Goal: Answer question/provide support: Share knowledge or assist other users

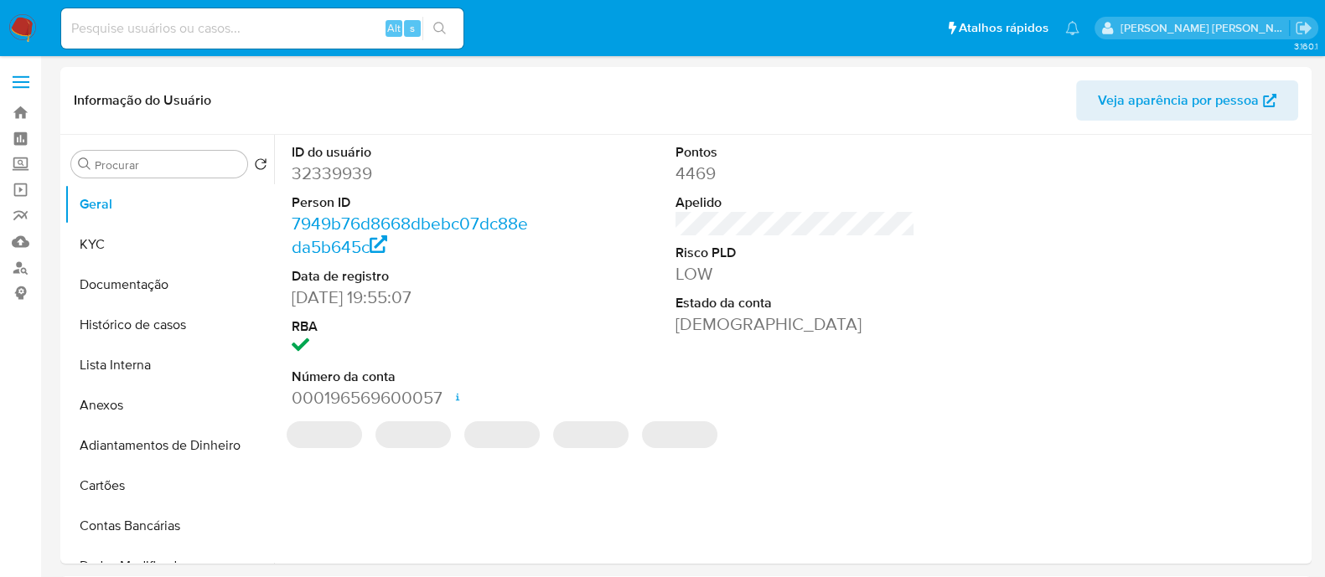
select select "10"
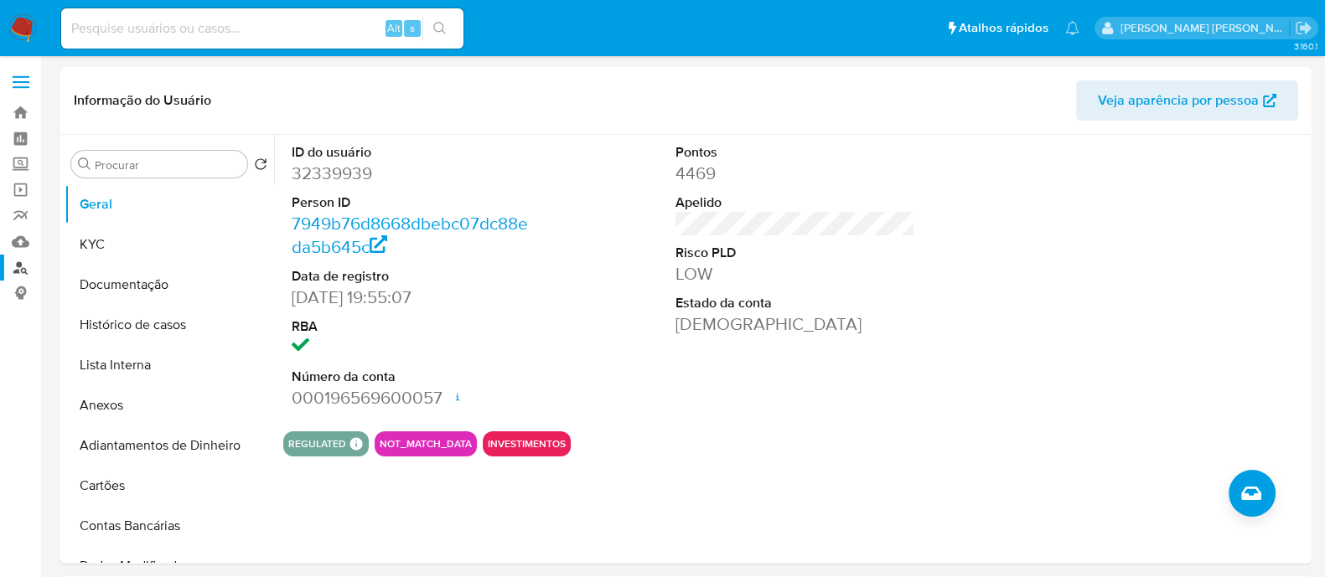
click at [14, 271] on link "Localizador de pessoas" at bounding box center [99, 268] width 199 height 26
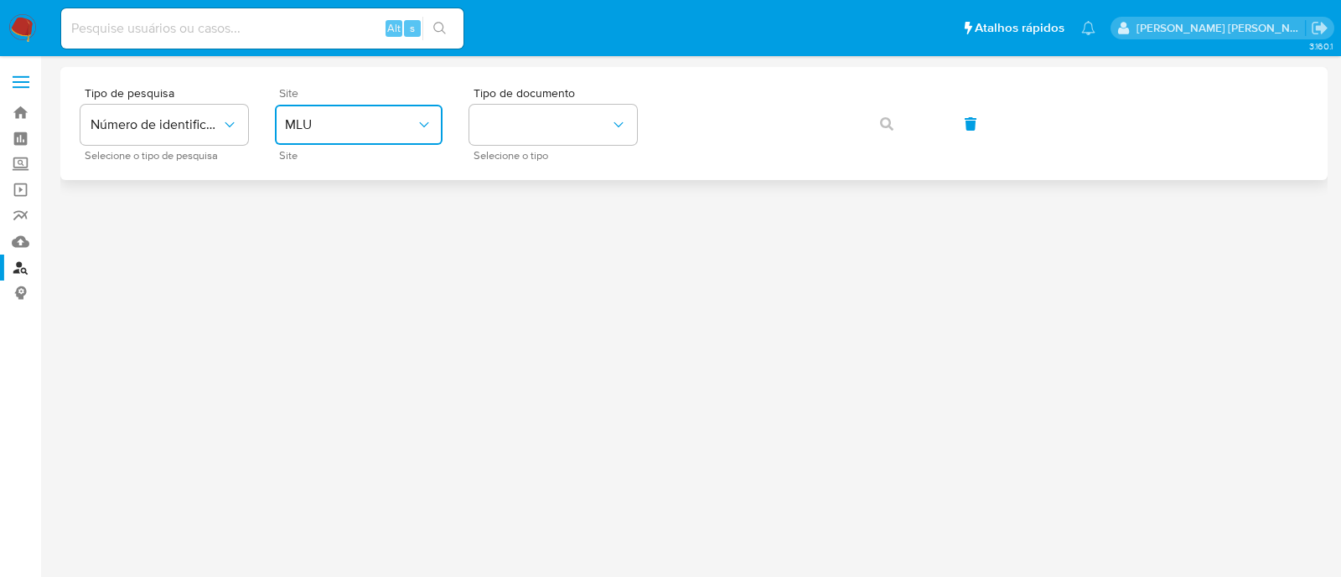
click at [390, 123] on span "MLU" at bounding box center [350, 124] width 131 height 17
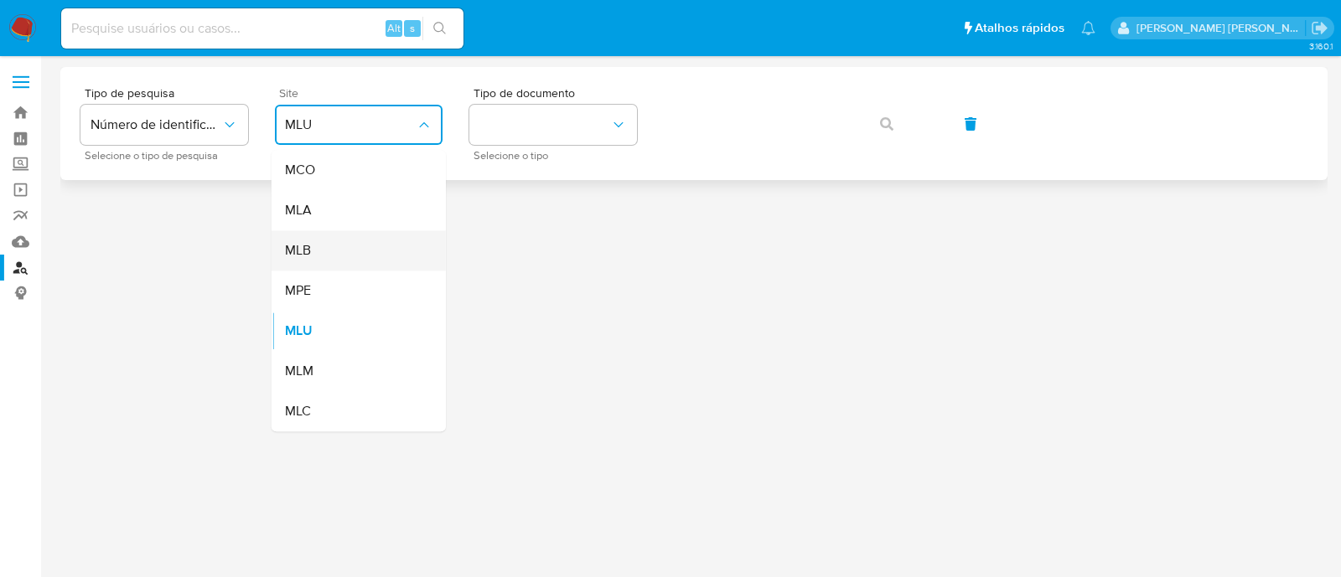
click at [359, 241] on div "MLB" at bounding box center [353, 250] width 137 height 40
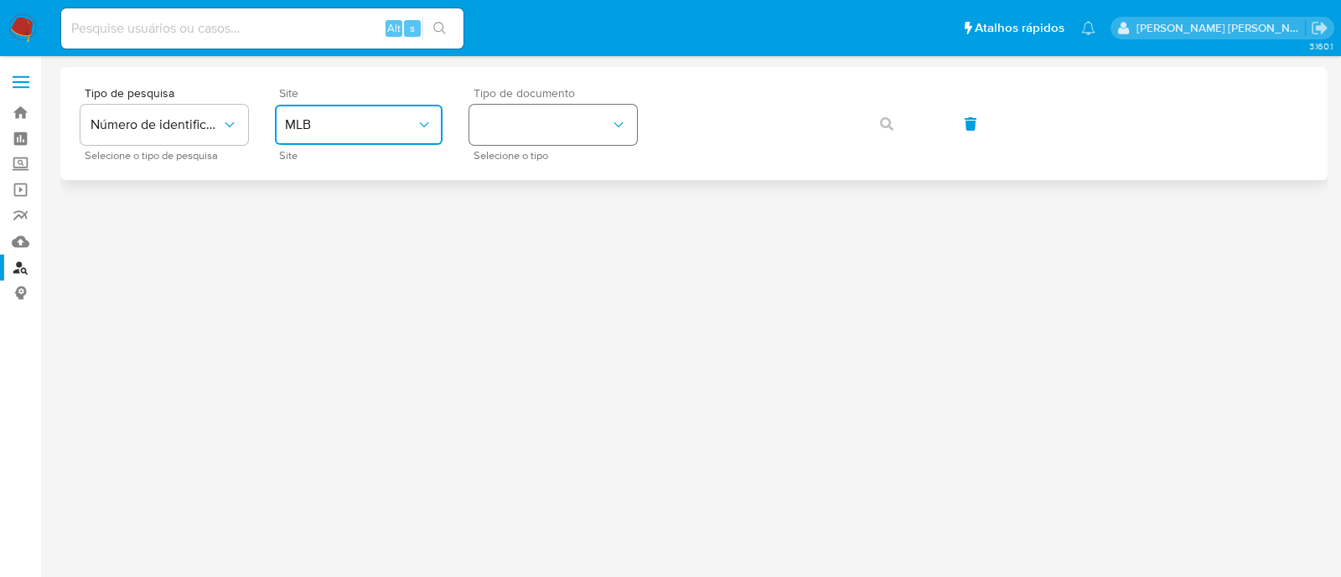
click at [516, 144] on button "identificationType" at bounding box center [553, 125] width 168 height 40
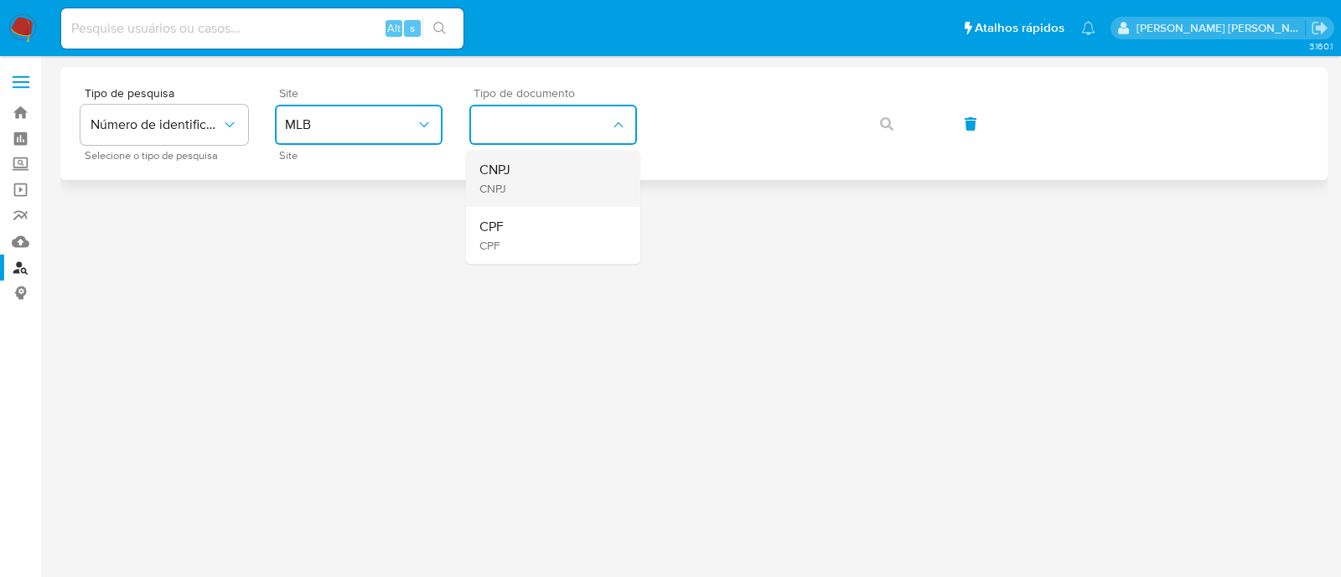
click at [527, 186] on div "CNPJ CNPJ" at bounding box center [547, 178] width 137 height 57
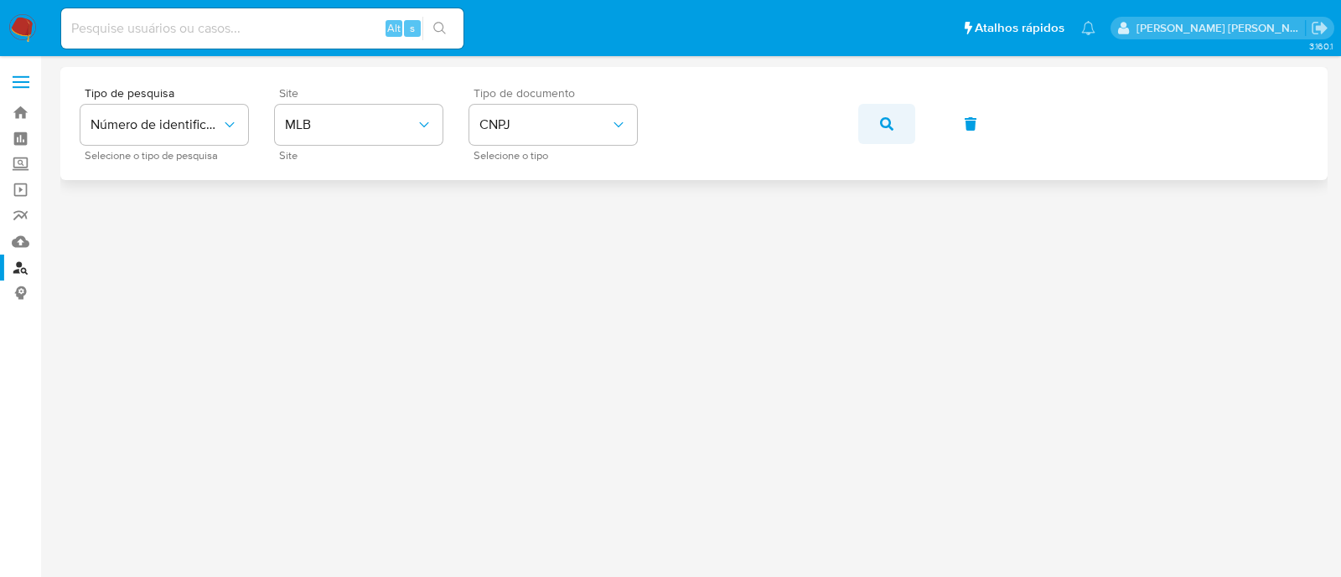
click at [899, 123] on button "button" at bounding box center [886, 124] width 57 height 40
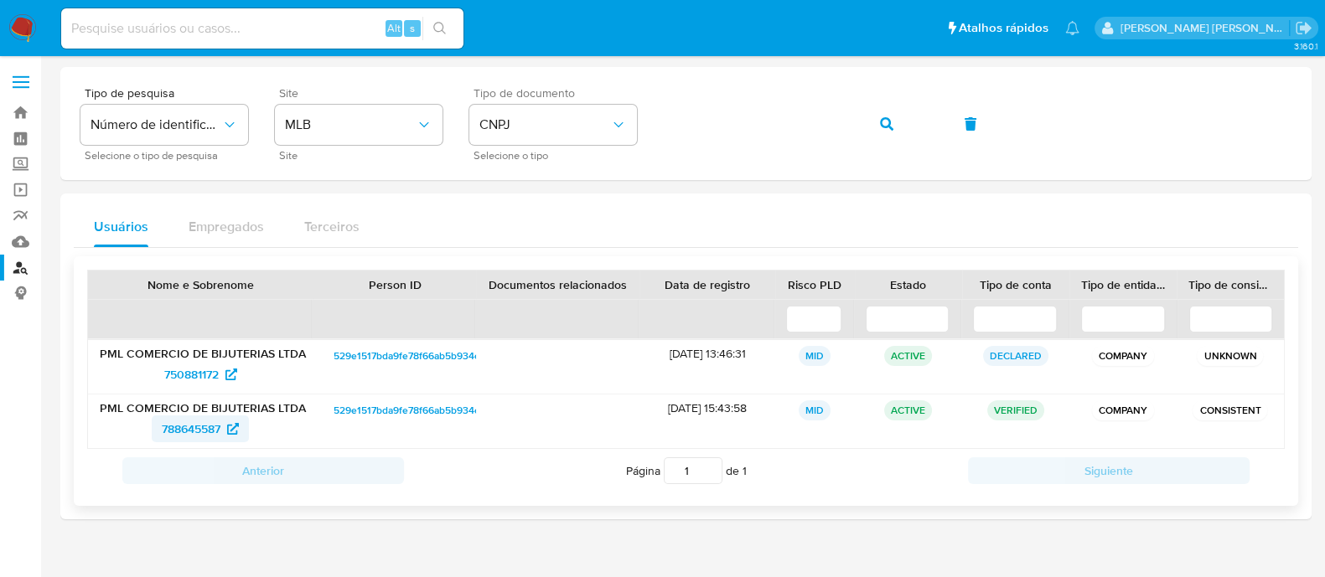
click at [171, 426] on span "788645587" at bounding box center [191, 429] width 59 height 27
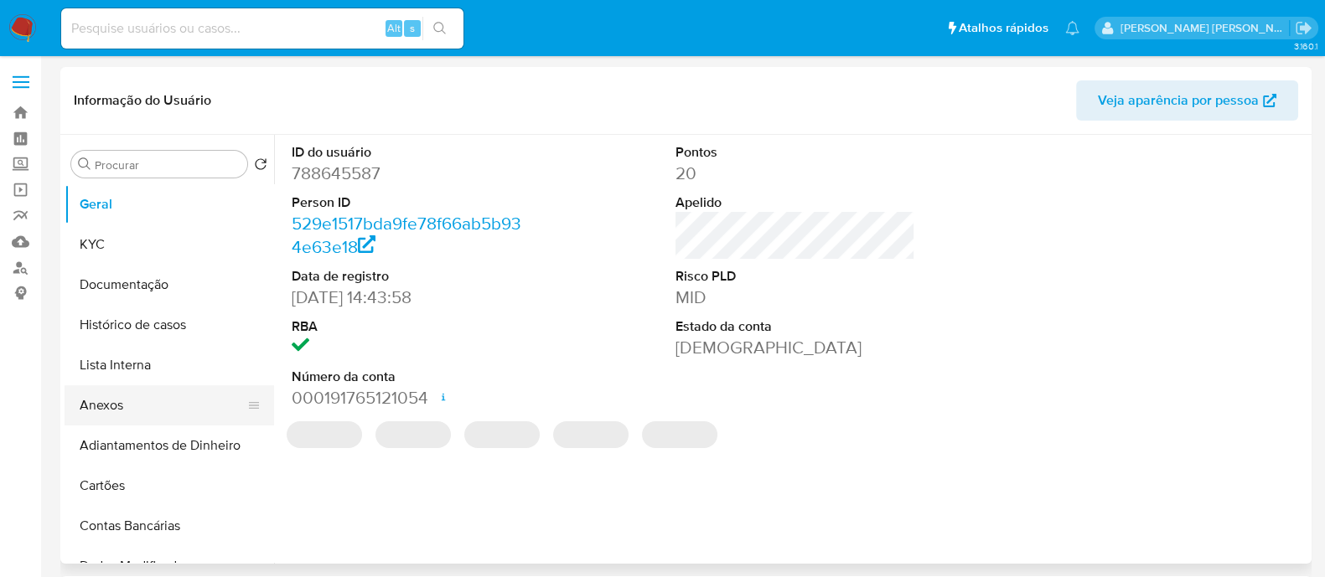
select select "10"
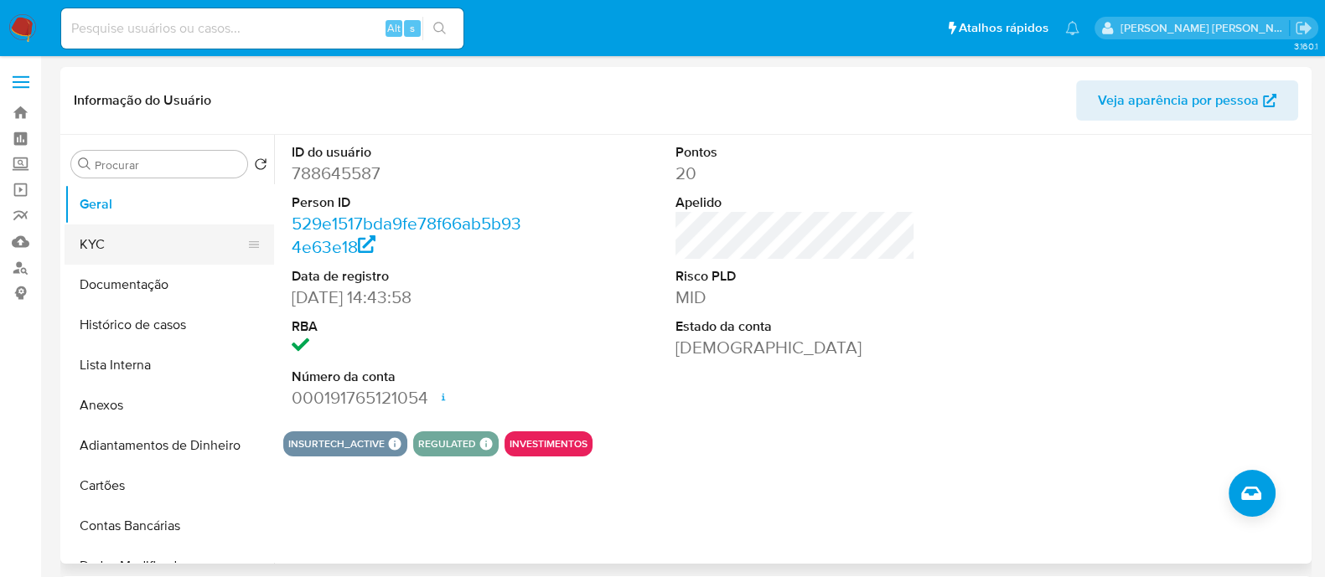
click at [127, 241] on button "KYC" at bounding box center [163, 245] width 196 height 40
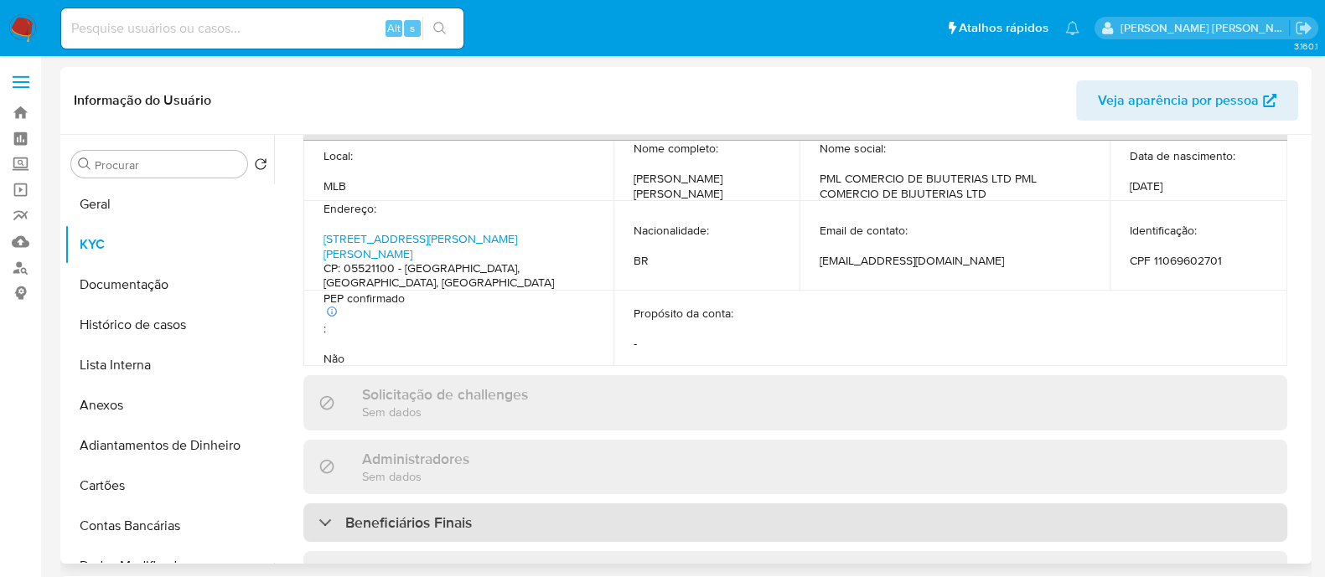
scroll to position [644, 0]
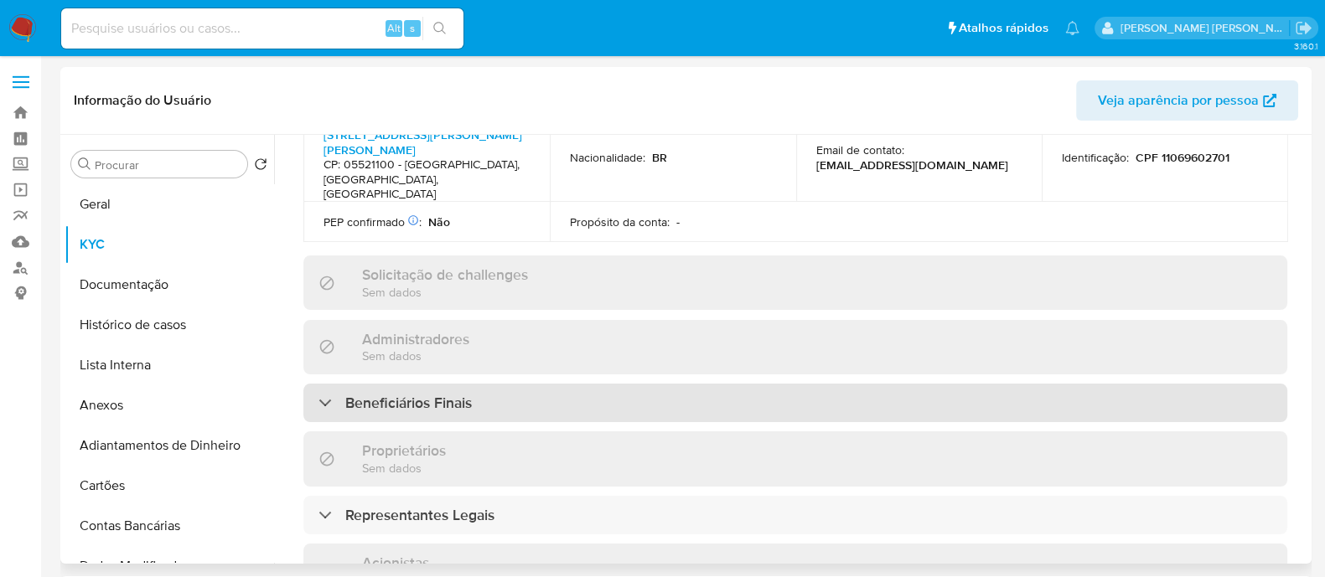
click at [494, 384] on div "Beneficiários Finais" at bounding box center [795, 403] width 984 height 39
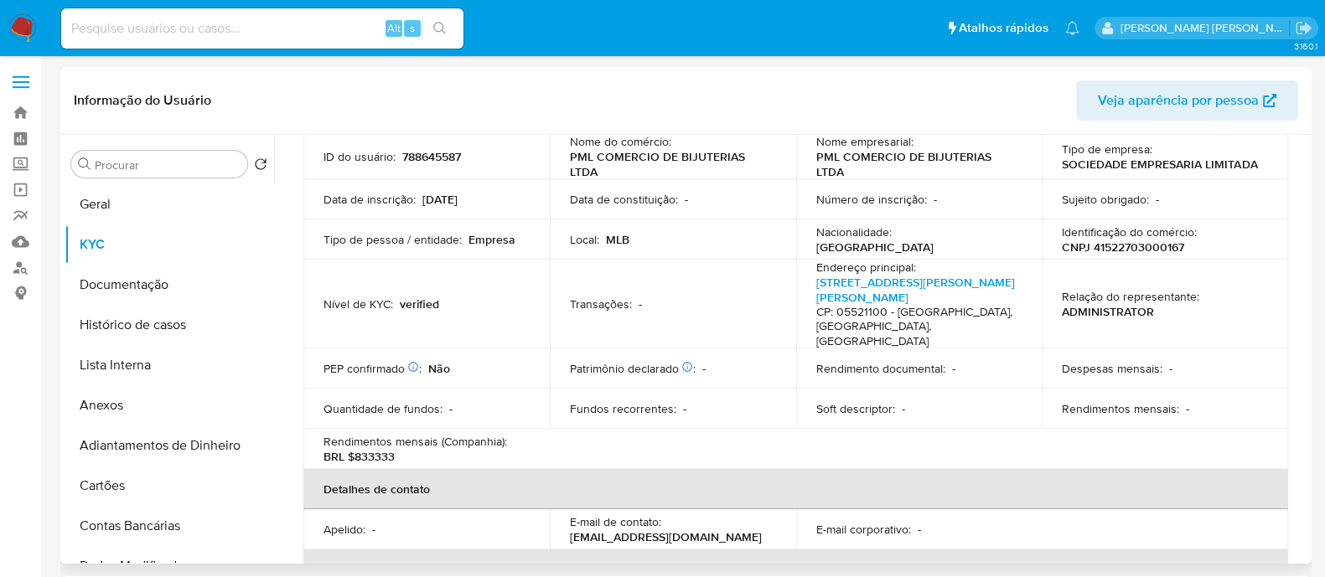
scroll to position [121, 0]
click at [164, 297] on button "Documentação" at bounding box center [163, 285] width 196 height 40
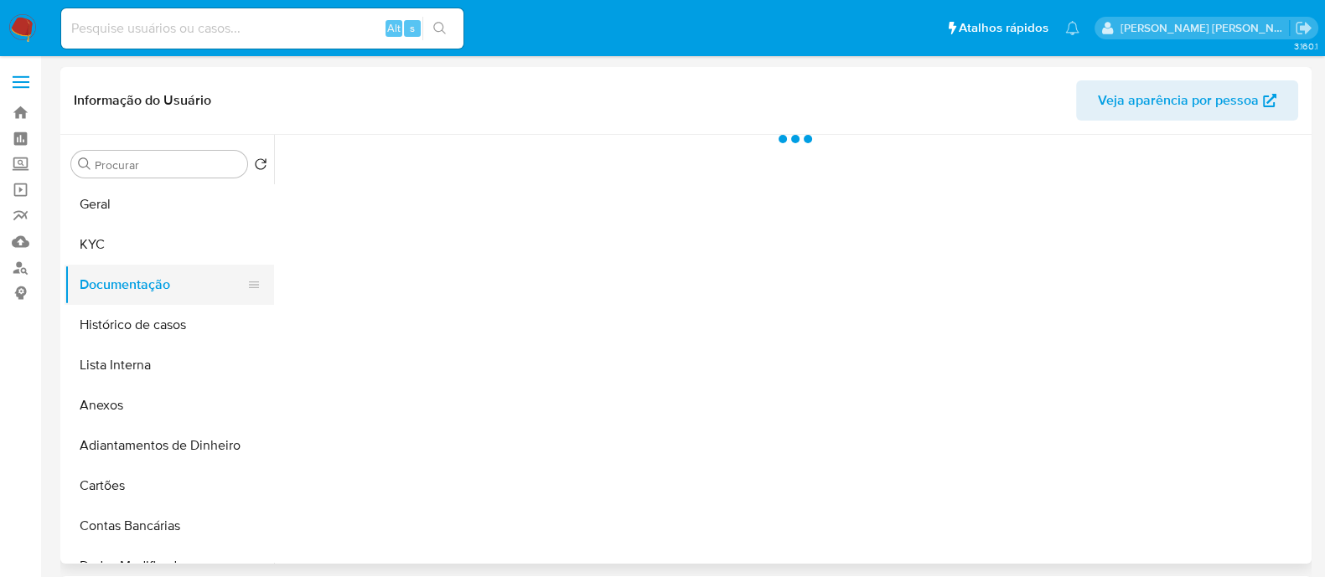
scroll to position [0, 0]
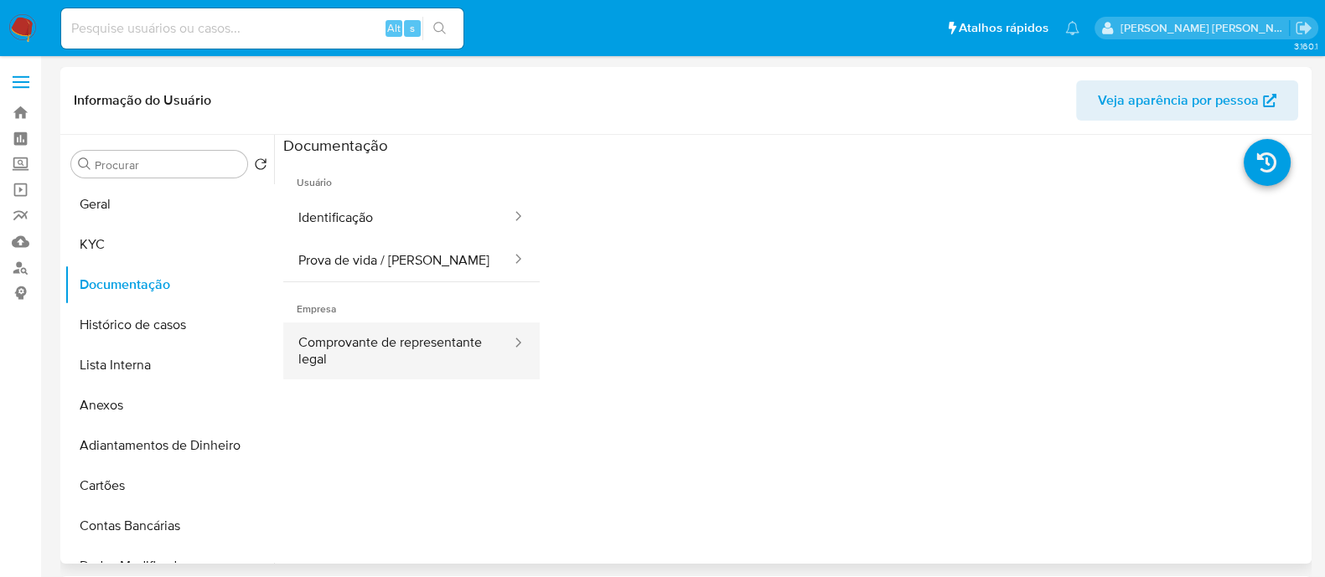
click at [327, 331] on button "Comprovante de representante legal" at bounding box center [398, 351] width 230 height 57
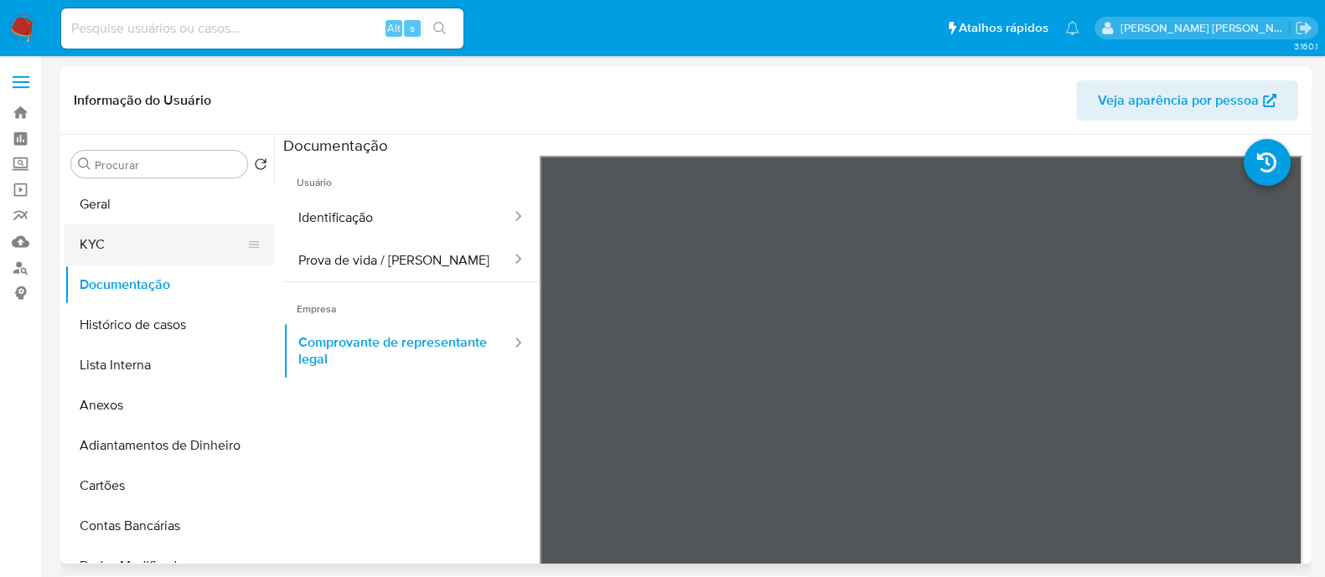
click at [143, 246] on button "KYC" at bounding box center [163, 245] width 196 height 40
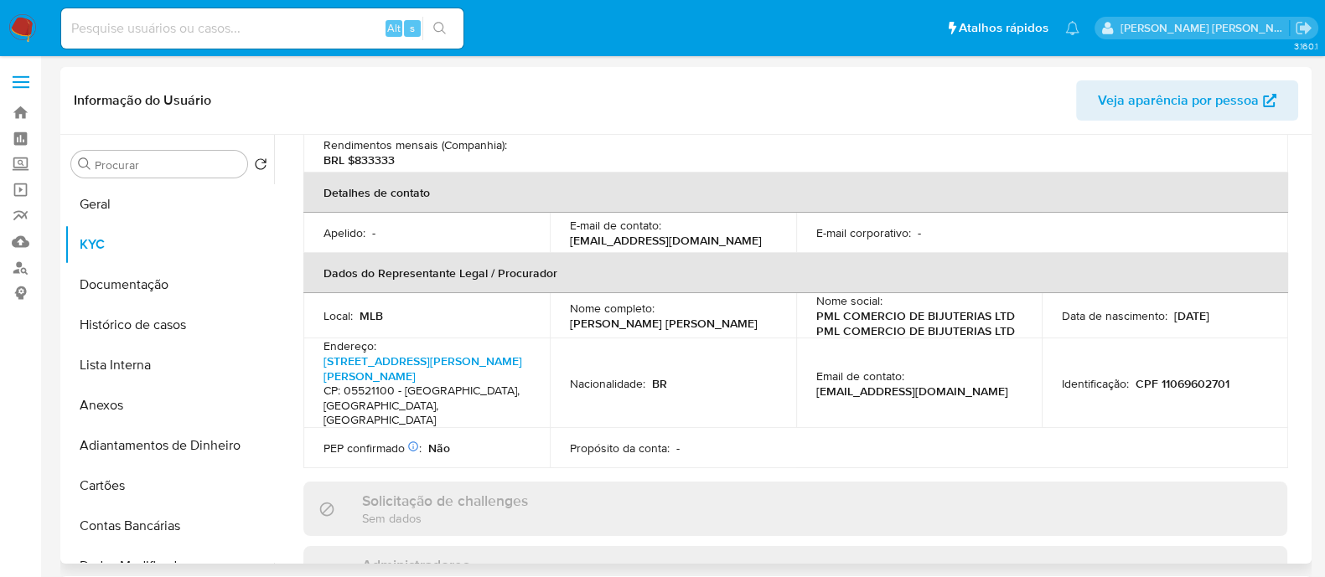
scroll to position [104, 0]
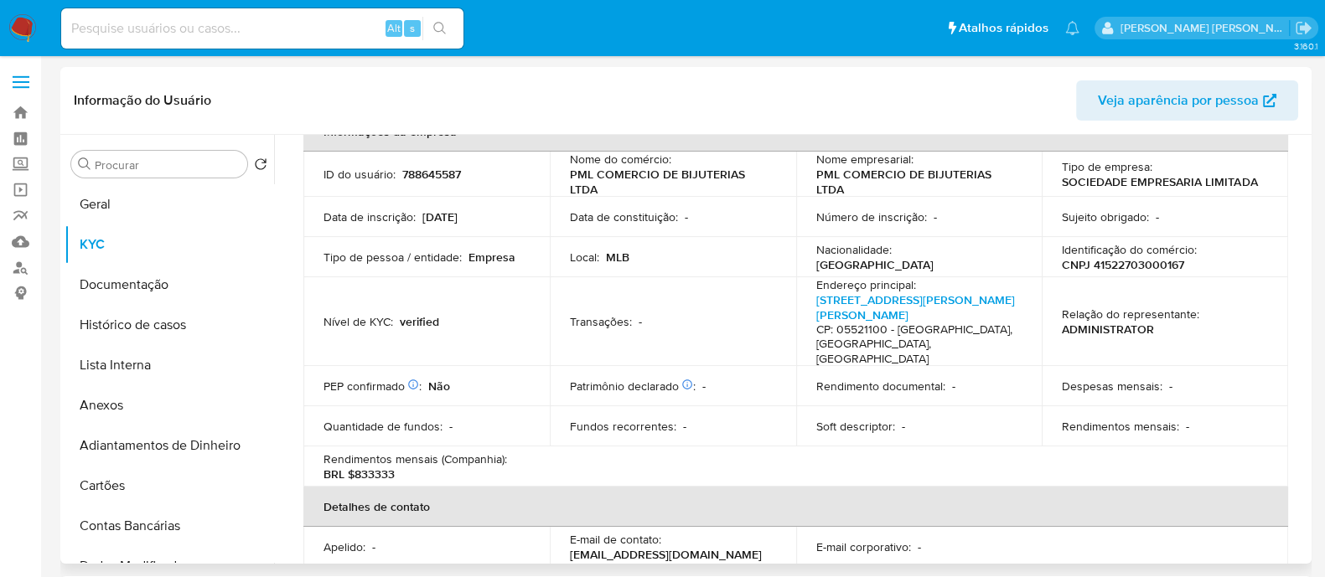
click at [1090, 261] on p "CNPJ 41522703000167" at bounding box center [1123, 264] width 122 height 15
drag, startPoint x: 1090, startPoint y: 261, endPoint x: 1081, endPoint y: 261, distance: 9.3
drag, startPoint x: 1081, startPoint y: 261, endPoint x: 1127, endPoint y: 257, distance: 46.2
copy p "41522703000167"
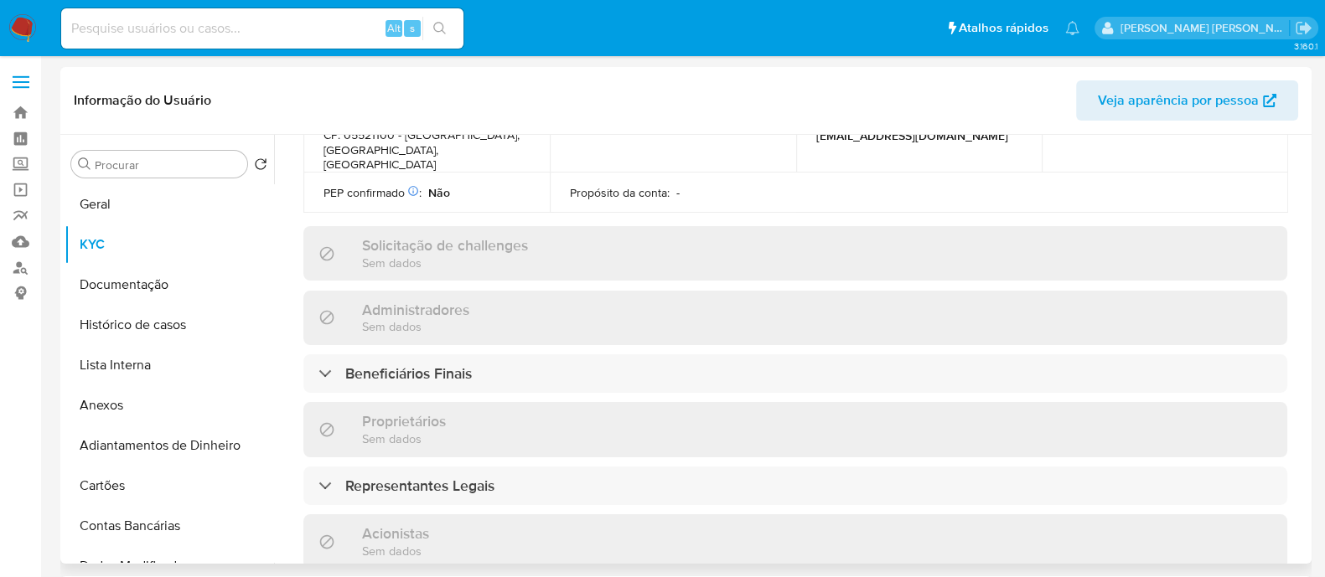
scroll to position [837, 0]
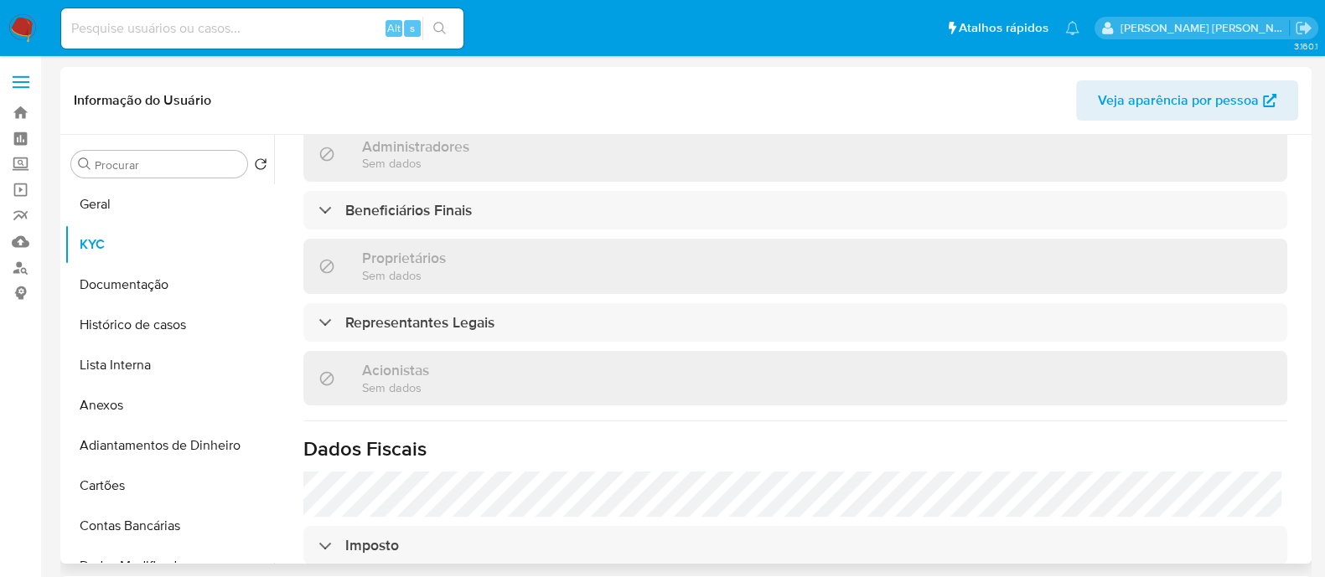
click at [554, 153] on div "Informações da empresa ID do usuário : 788645587 Nome do comércio : PML COMERCI…" at bounding box center [795, 90] width 984 height 1424
click at [542, 208] on div "Informações da empresa ID do usuário : 788645587 Nome do comércio : PML COMERCI…" at bounding box center [795, 90] width 984 height 1424
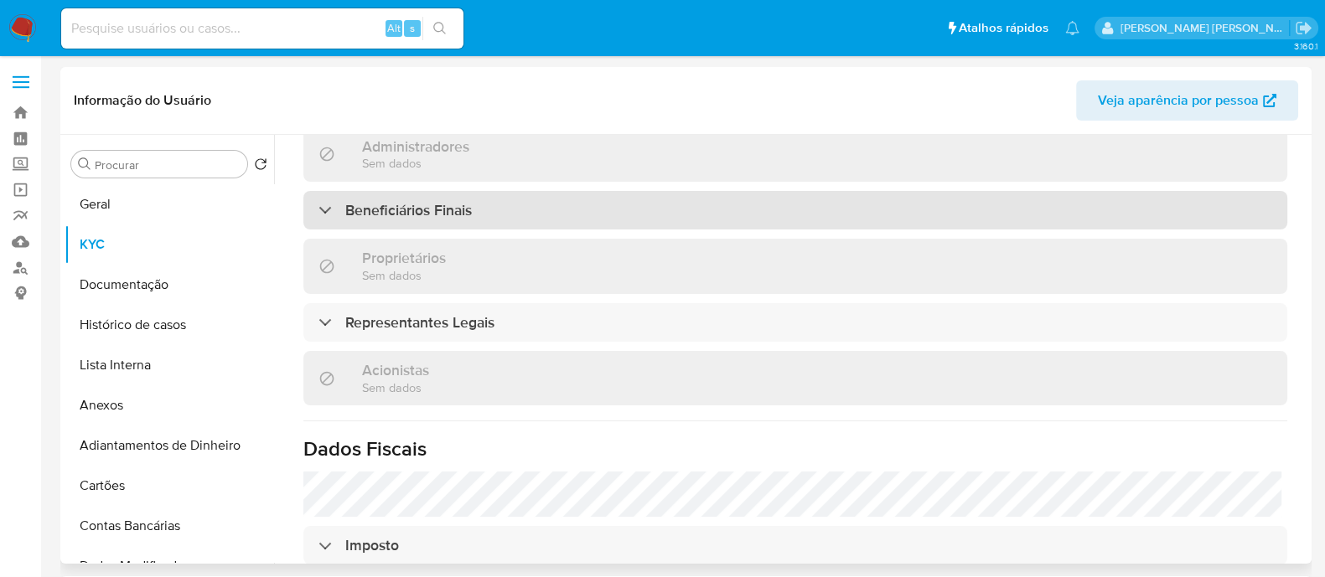
click at [582, 191] on div "Beneficiários Finais" at bounding box center [795, 210] width 984 height 39
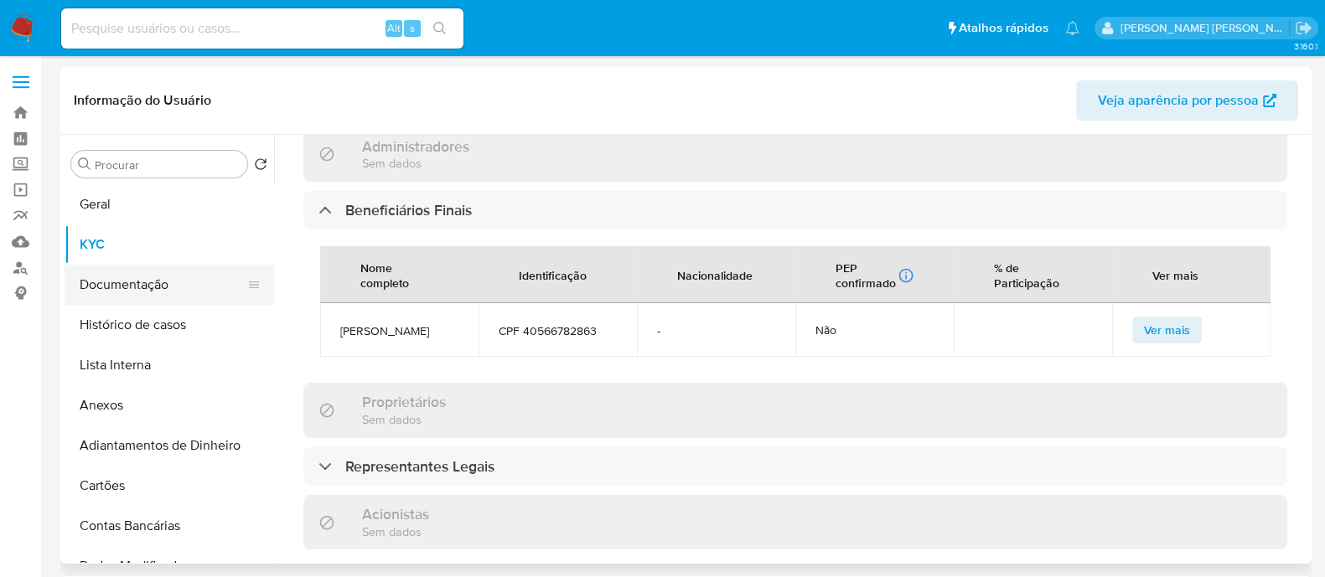
click at [132, 291] on button "Documentação" at bounding box center [163, 285] width 196 height 40
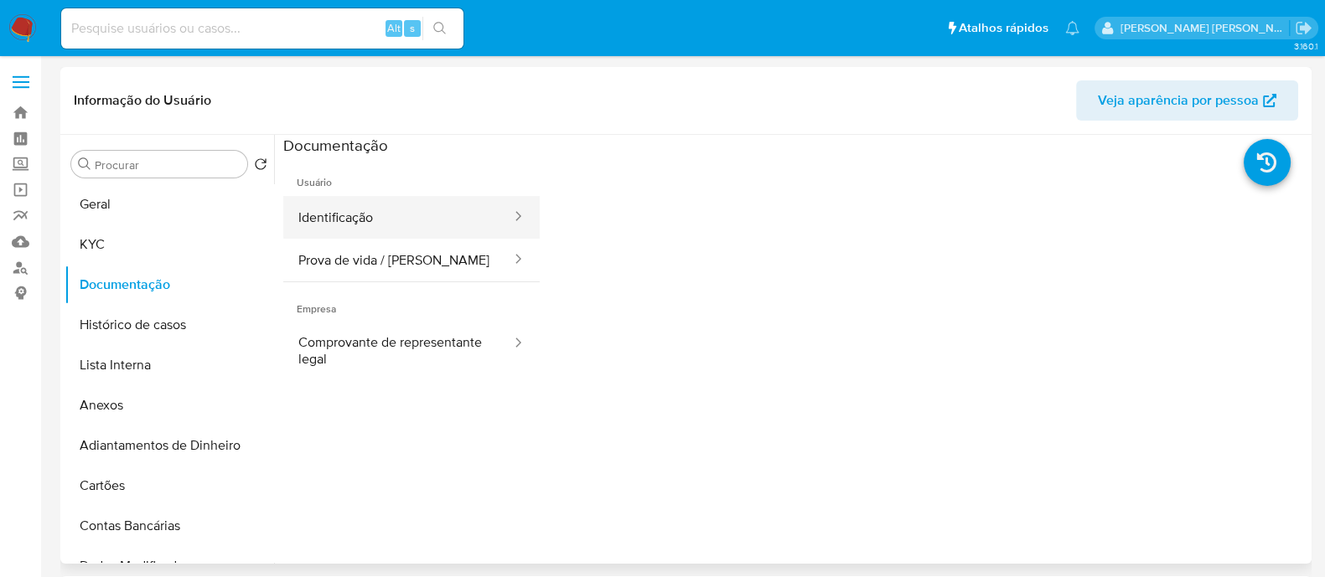
click at [459, 211] on button "Identificação" at bounding box center [398, 217] width 230 height 43
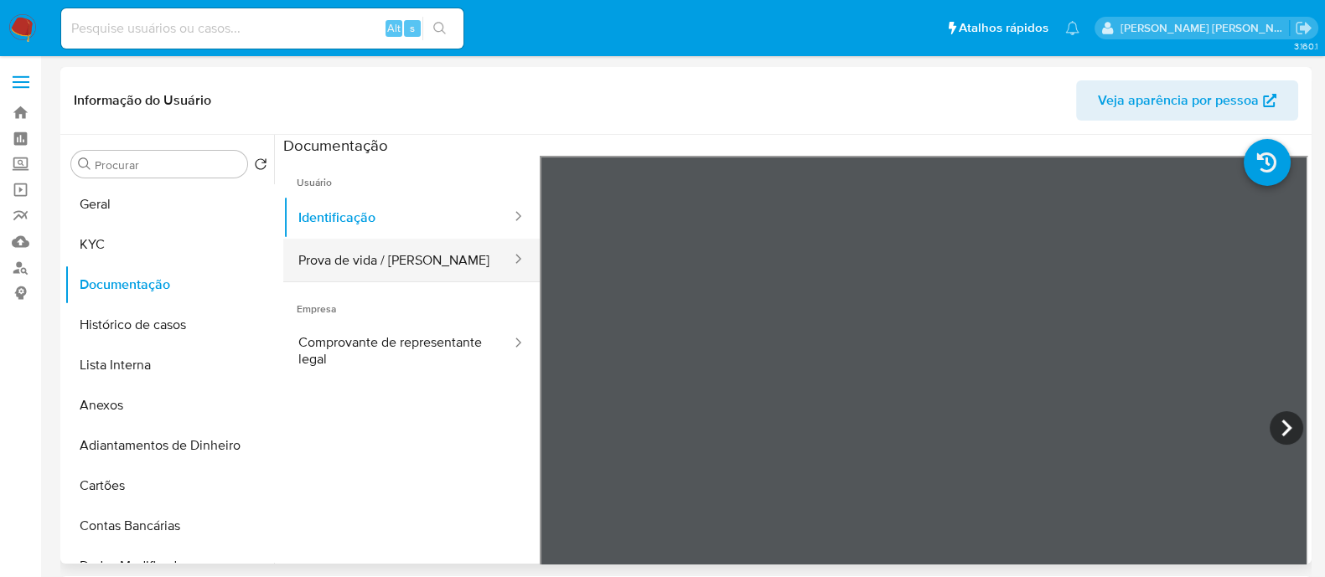
click at [475, 253] on button "Prova de vida / Selfie" at bounding box center [398, 260] width 230 height 43
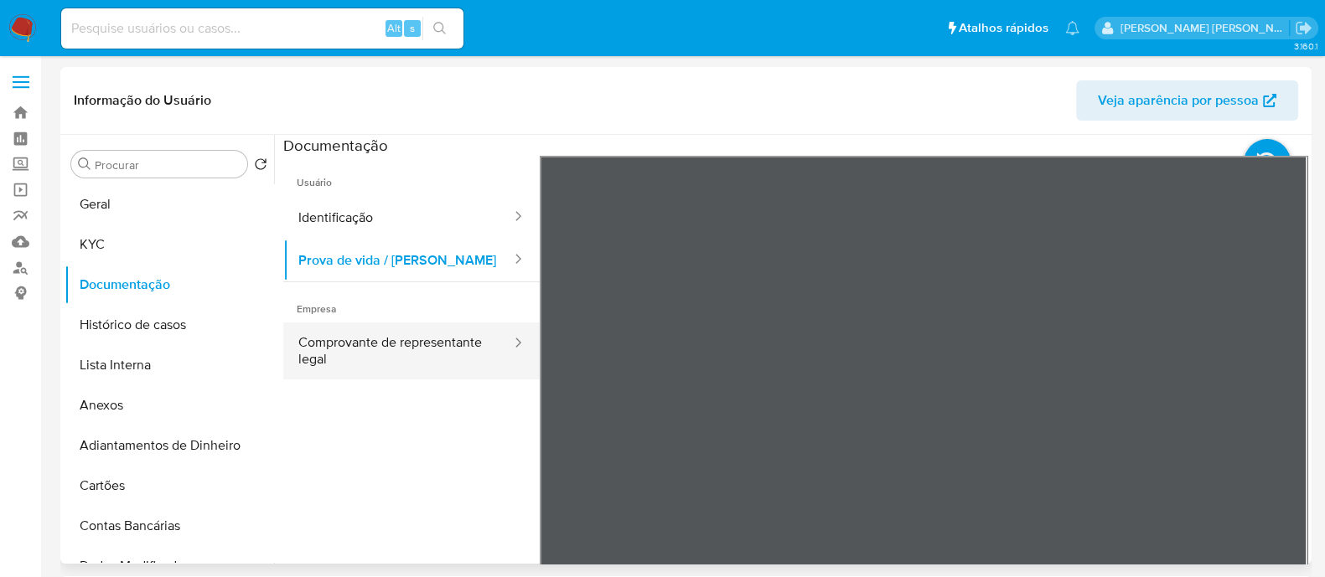
click at [419, 341] on button "Comprovante de representante legal" at bounding box center [398, 351] width 230 height 57
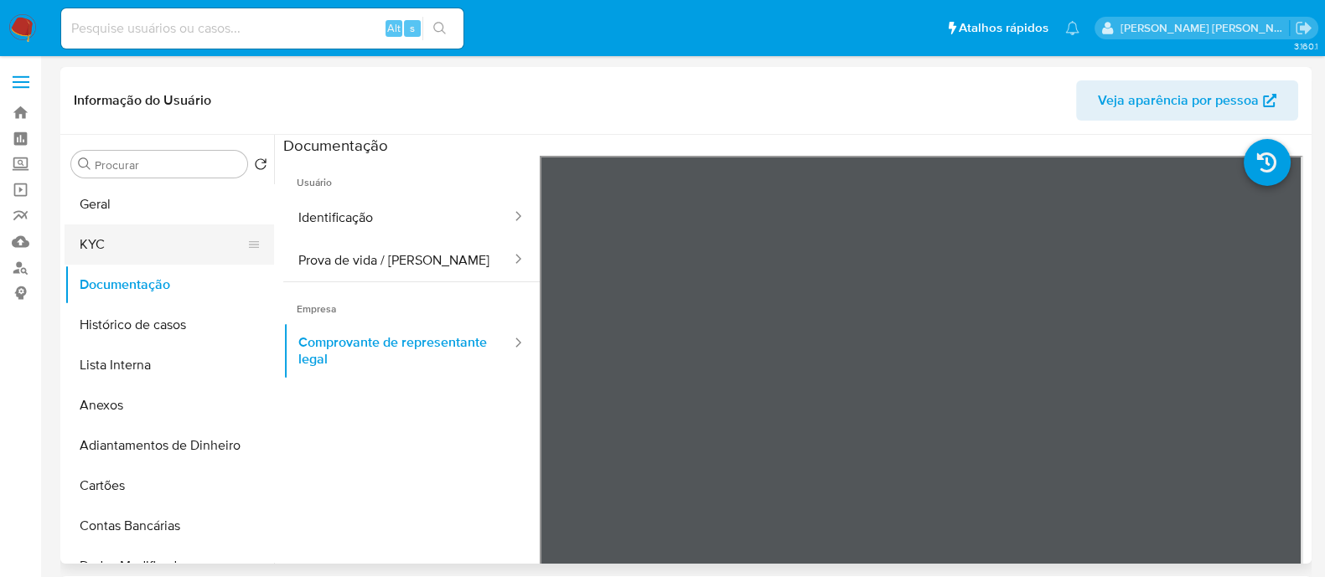
click at [154, 245] on button "KYC" at bounding box center [163, 245] width 196 height 40
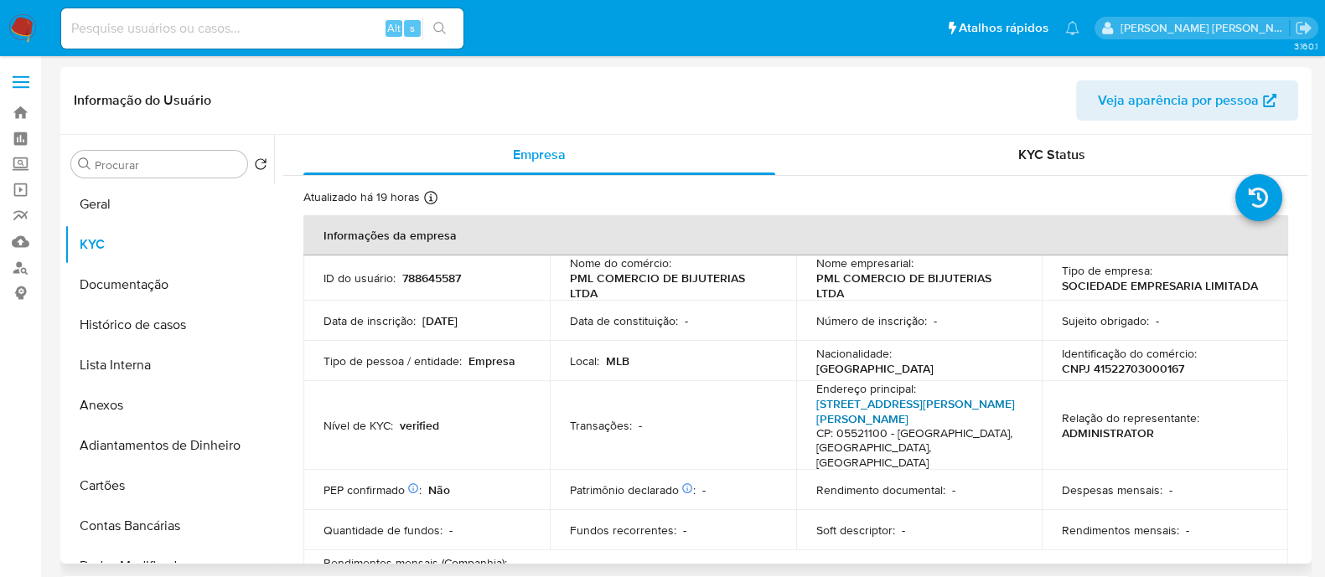
click at [842, 408] on link "Avenida Professor Francisco Morato 3975, Vila Sônia" at bounding box center [915, 412] width 199 height 32
click at [101, 287] on button "Documentação" at bounding box center [163, 285] width 196 height 40
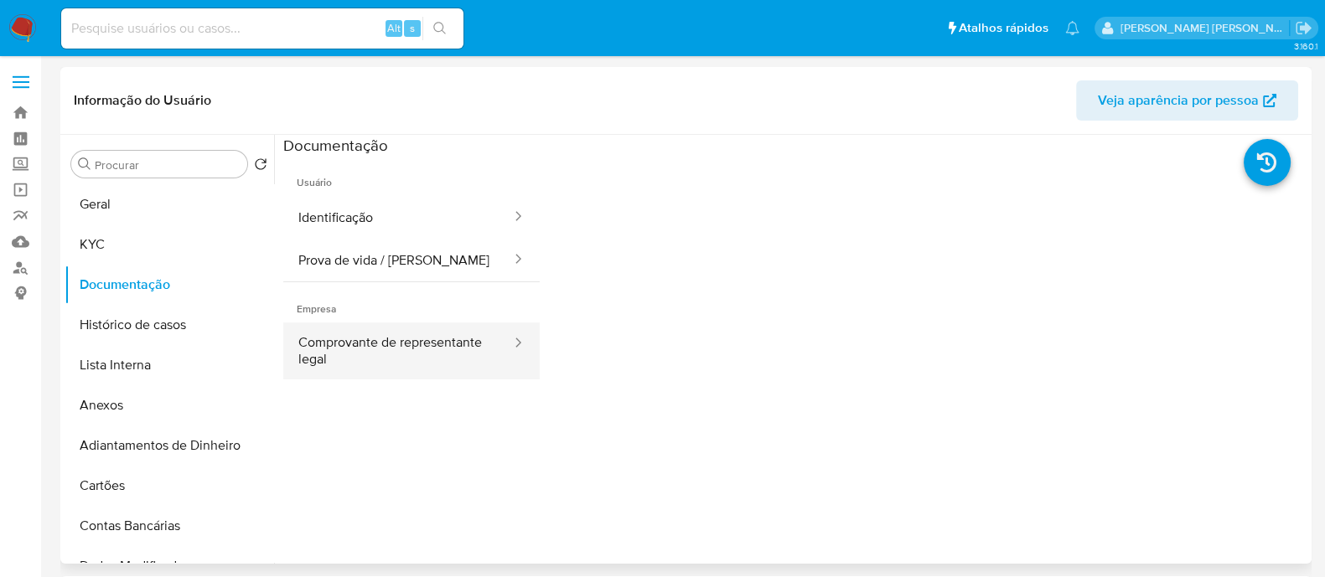
click at [377, 329] on button "Comprovante de representante legal" at bounding box center [398, 351] width 230 height 57
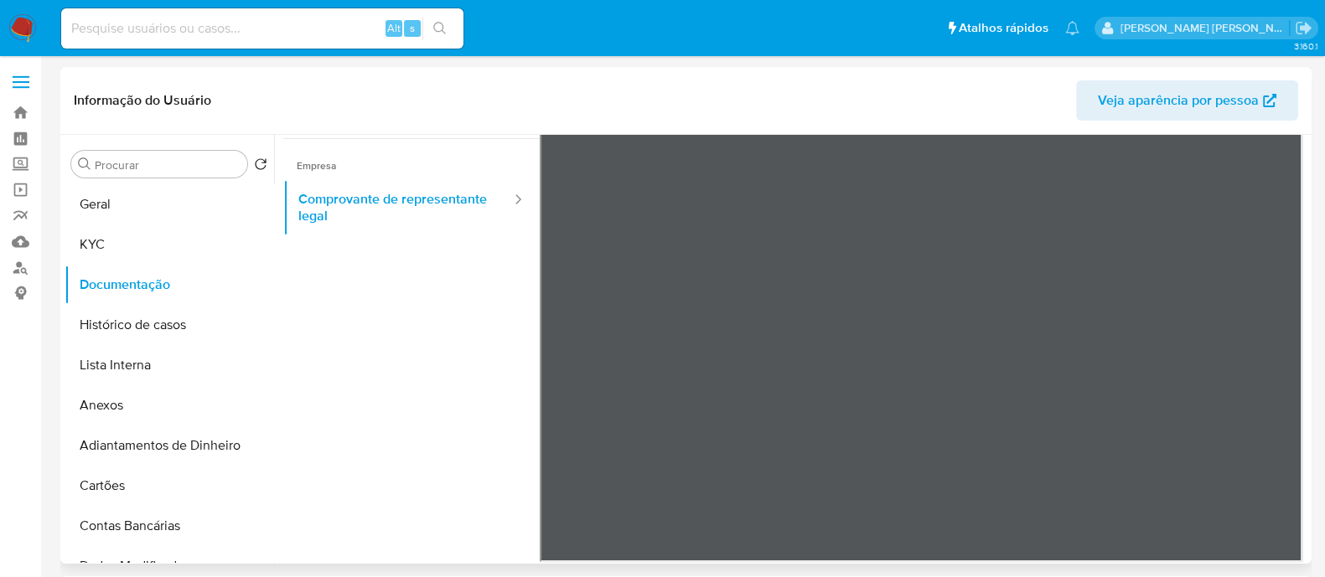
scroll to position [147, 0]
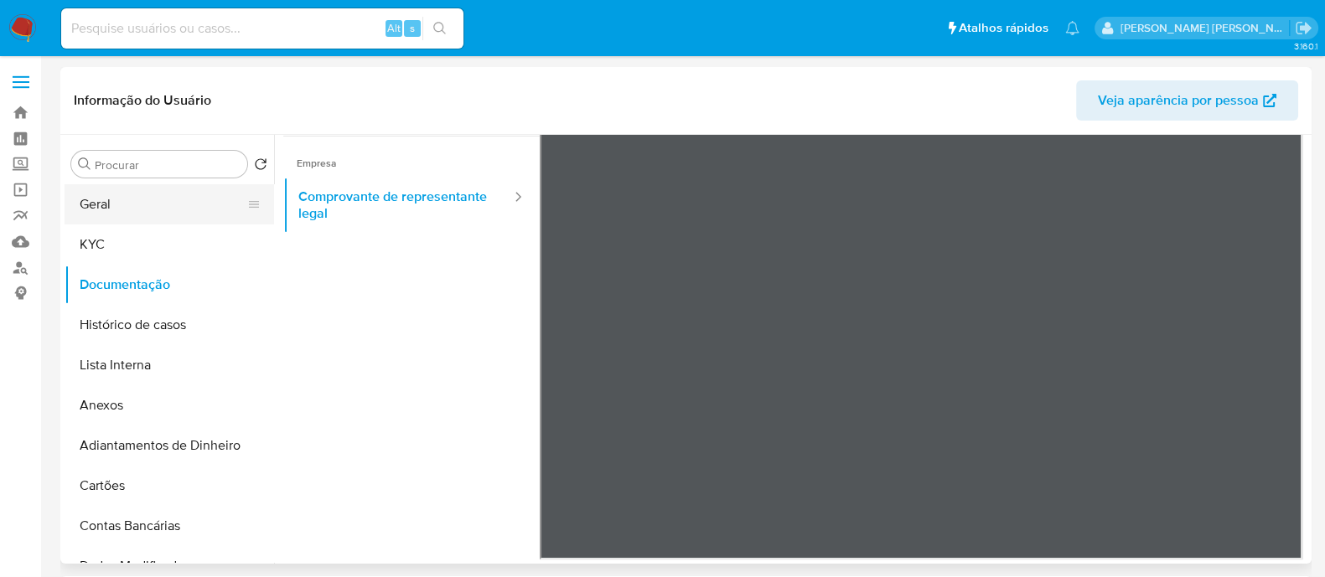
click at [137, 203] on button "Geral" at bounding box center [163, 204] width 196 height 40
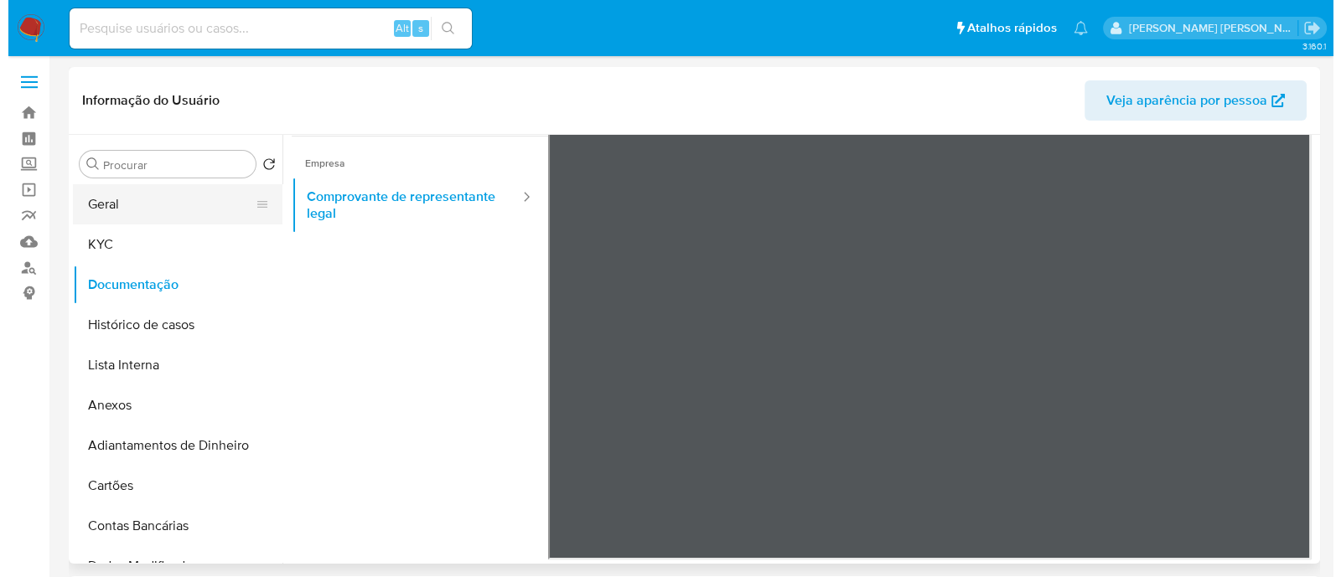
scroll to position [0, 0]
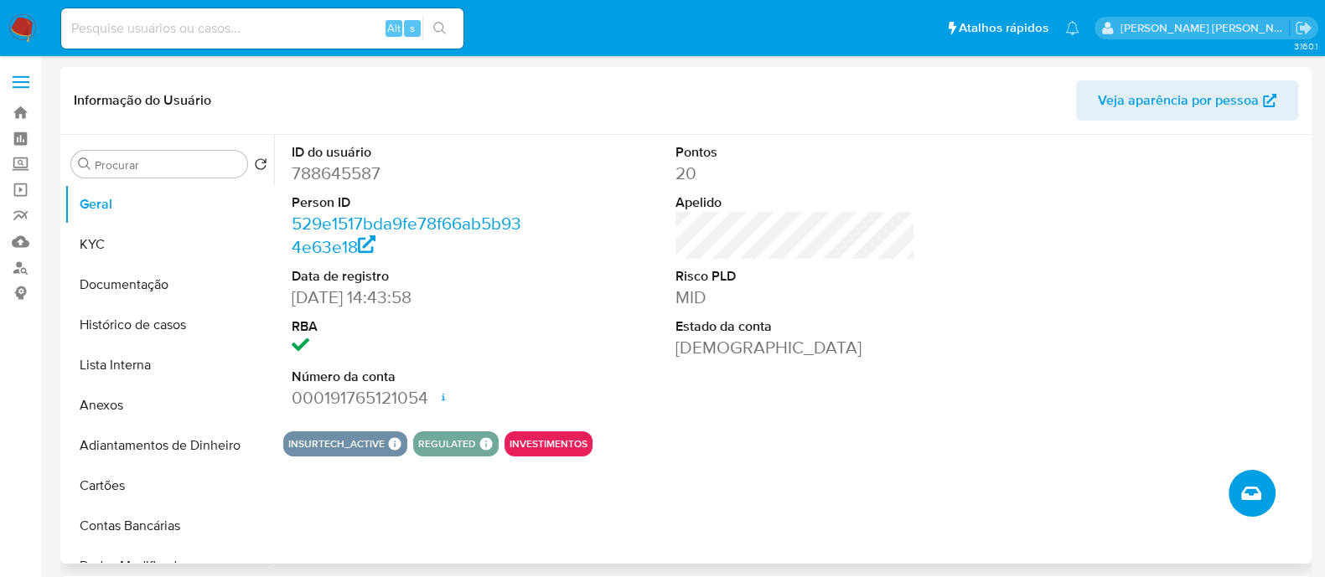
click at [1241, 484] on span "Criar caso manual" at bounding box center [1251, 494] width 20 height 20
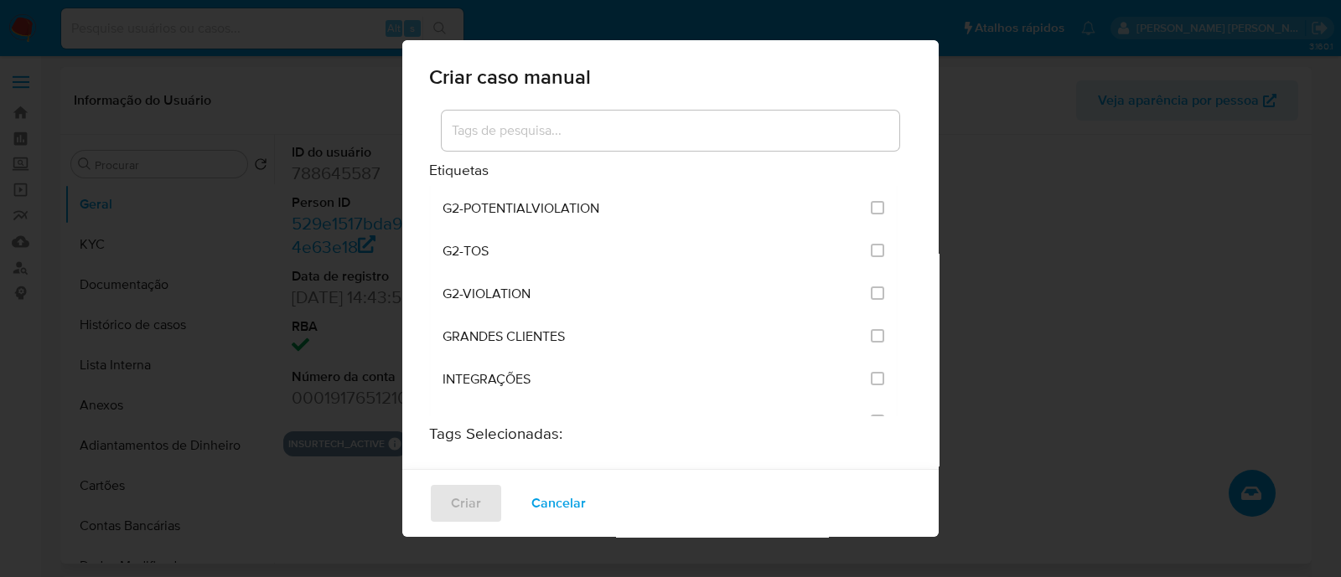
scroll to position [1361, 0]
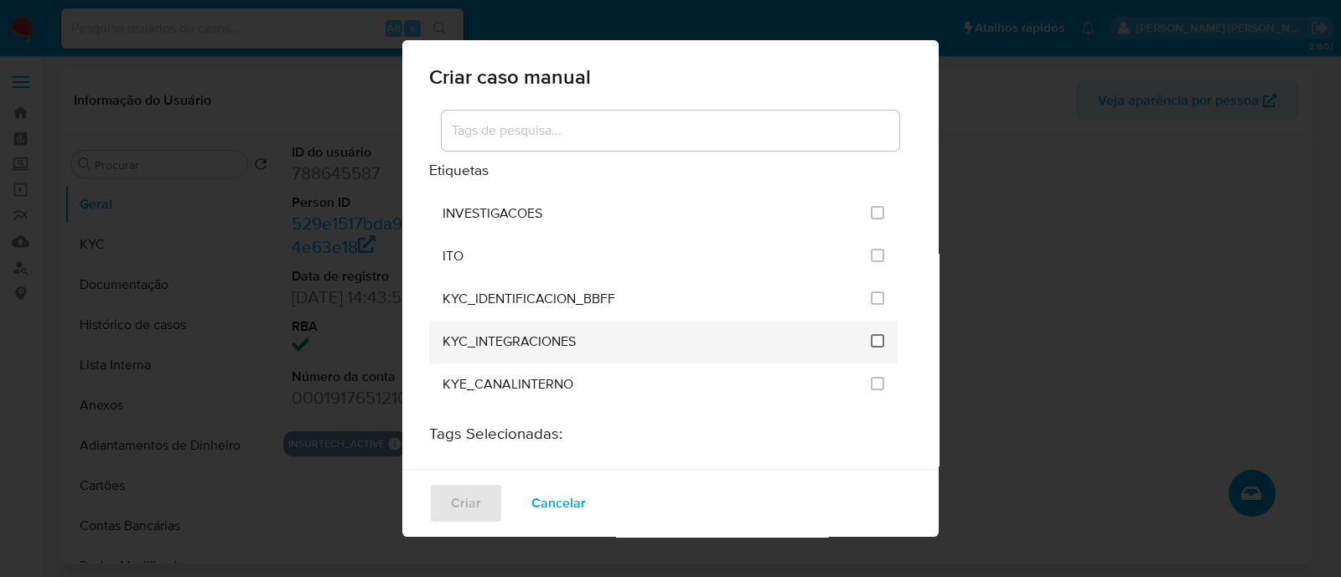
click at [871, 334] on input "2093" at bounding box center [877, 340] width 13 height 13
checkbox input "true"
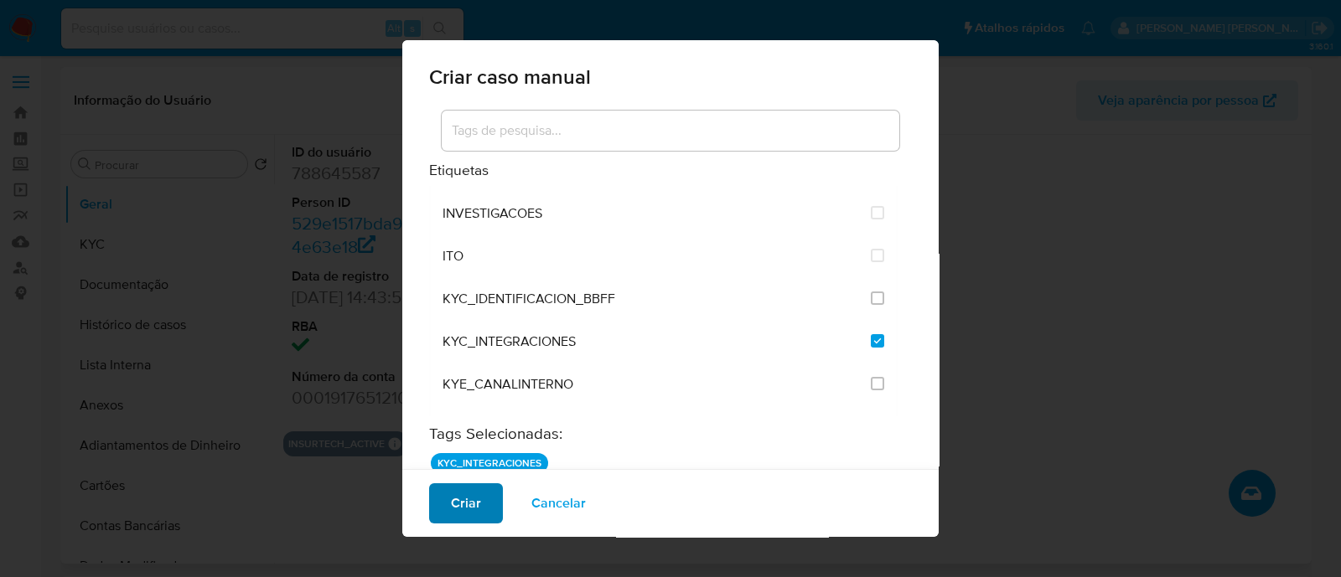
click at [464, 499] on span "Criar" at bounding box center [466, 503] width 30 height 37
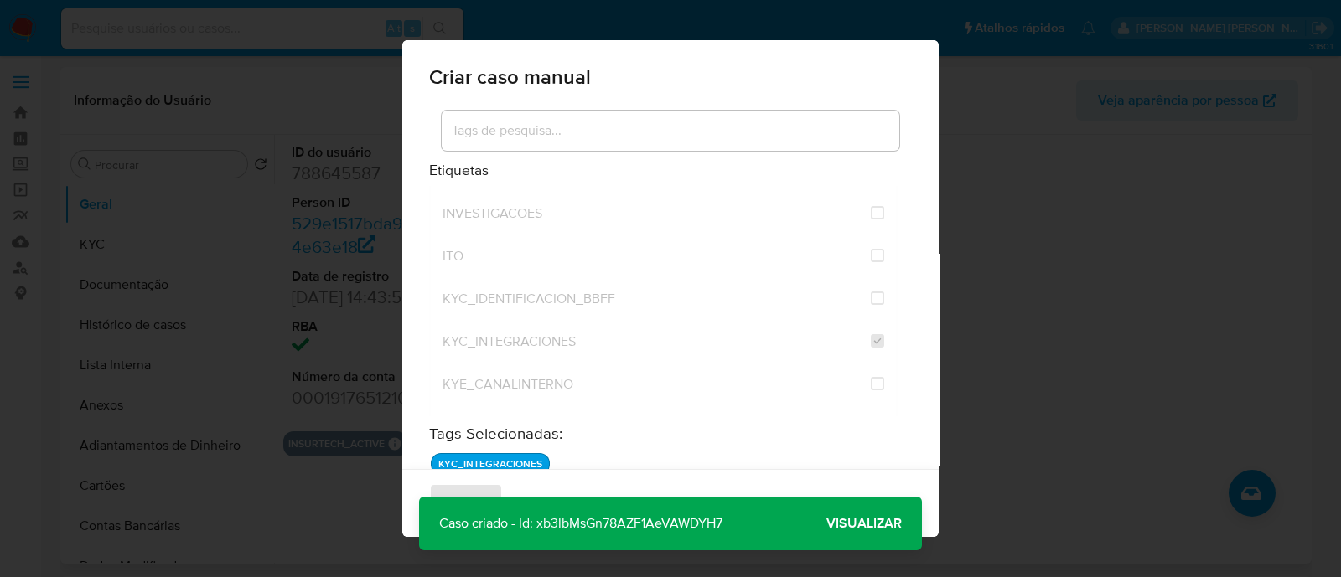
click at [858, 524] on span "Visualizar" at bounding box center [863, 524] width 75 height 0
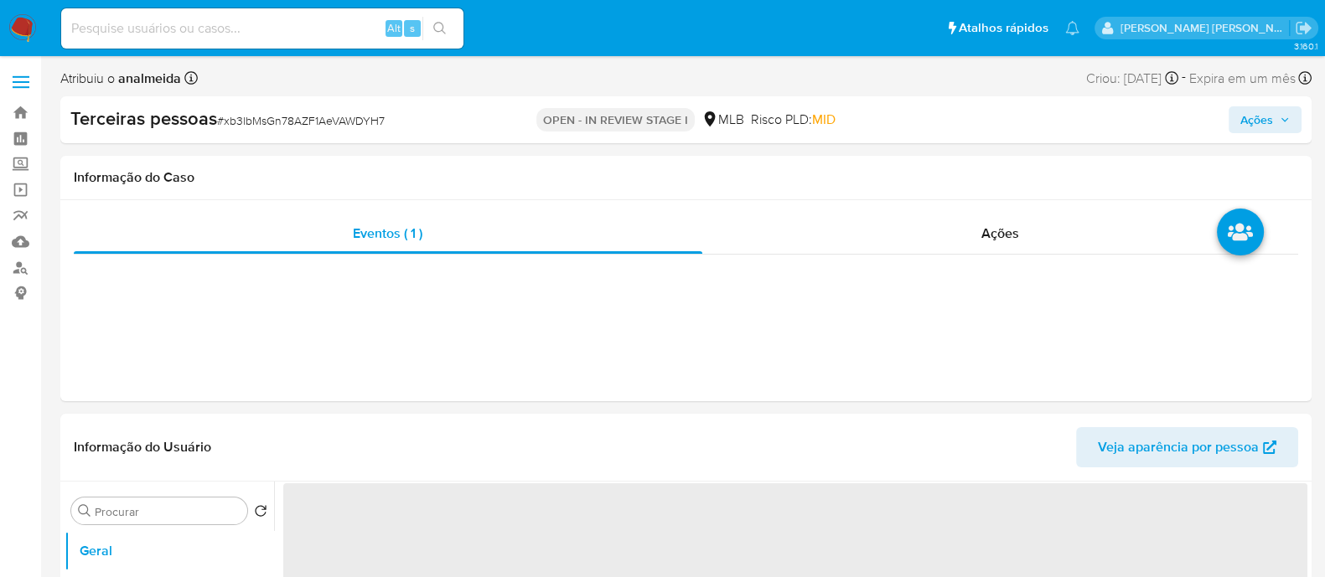
select select "10"
